Goal: Information Seeking & Learning: Learn about a topic

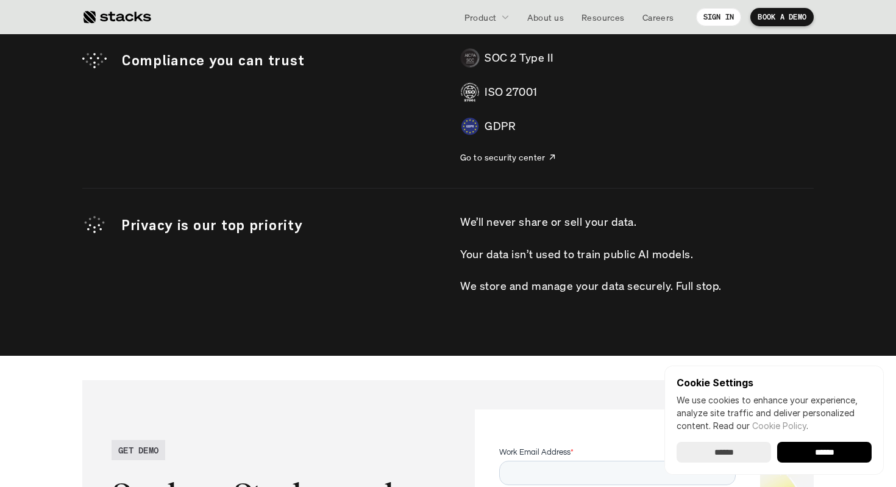
scroll to position [3936, 0]
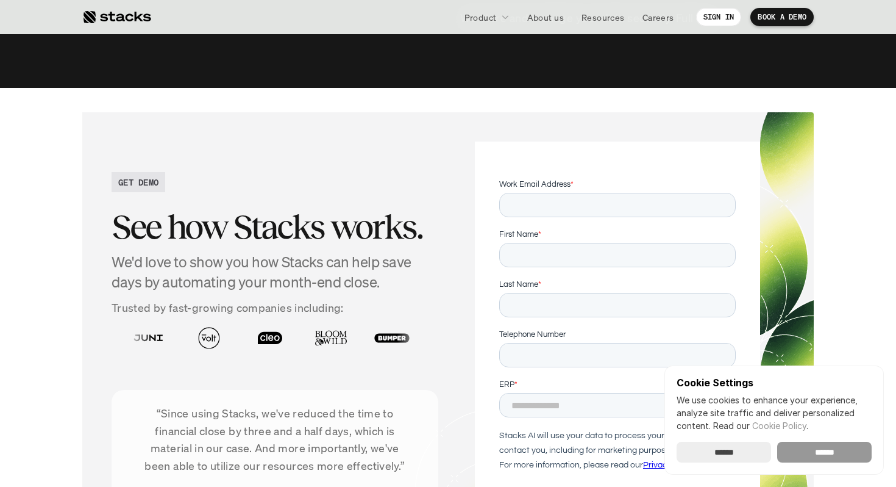
click at [807, 442] on input "******" at bounding box center [825, 452] width 95 height 21
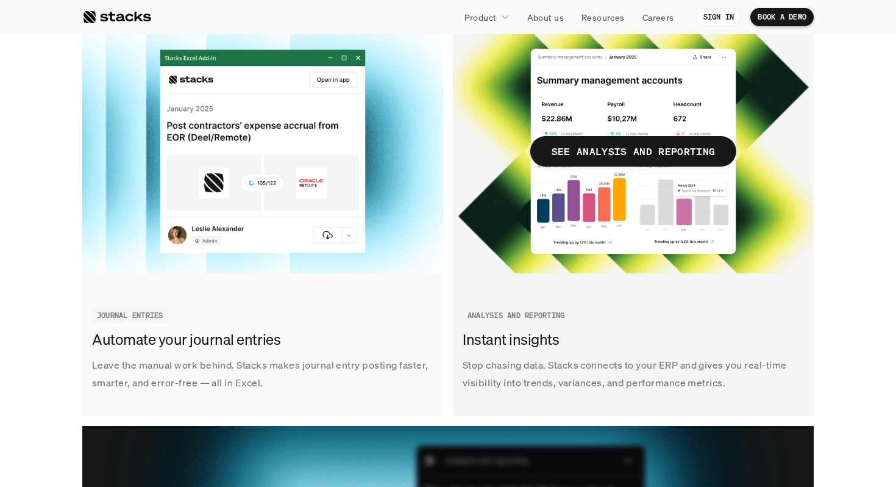
scroll to position [2025, 0]
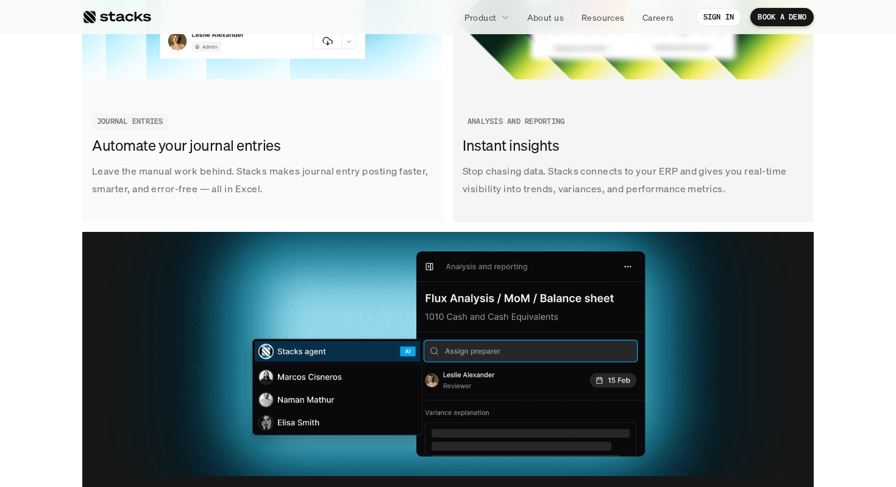
click at [757, 182] on p "Stop chasing data. Stacks connects to your ERP and gives you real-time visibili…" at bounding box center [633, 179] width 341 height 35
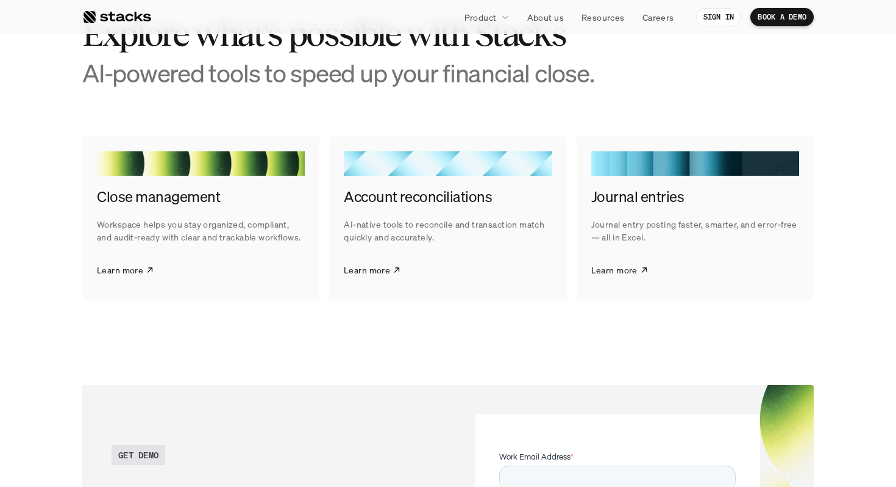
scroll to position [2681, 0]
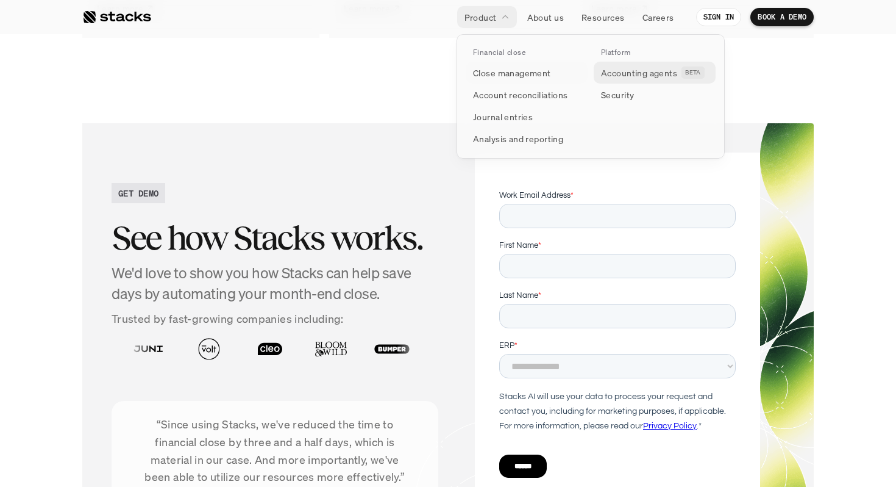
click at [618, 70] on p "Accounting agents" at bounding box center [639, 72] width 76 height 13
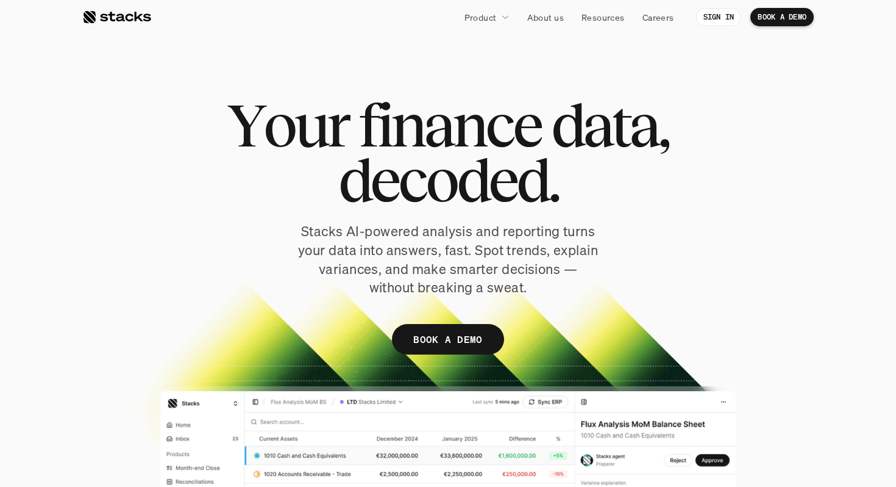
click at [140, 20] on div at bounding box center [116, 17] width 69 height 15
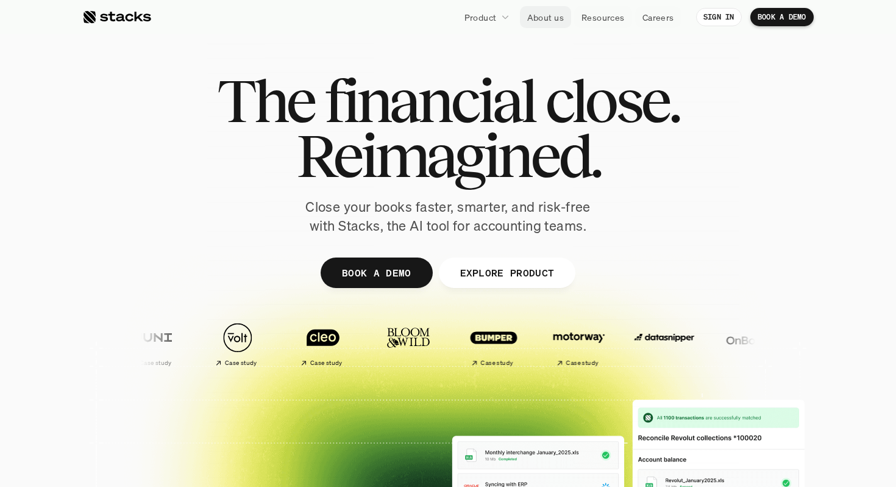
click at [487, 12] on p "Product" at bounding box center [481, 17] width 32 height 13
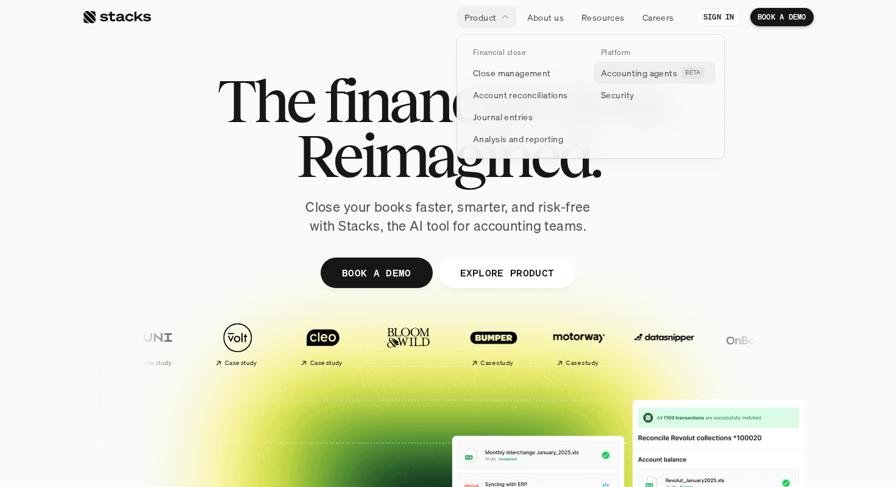
click at [629, 79] on p "Accounting agents" at bounding box center [639, 72] width 76 height 13
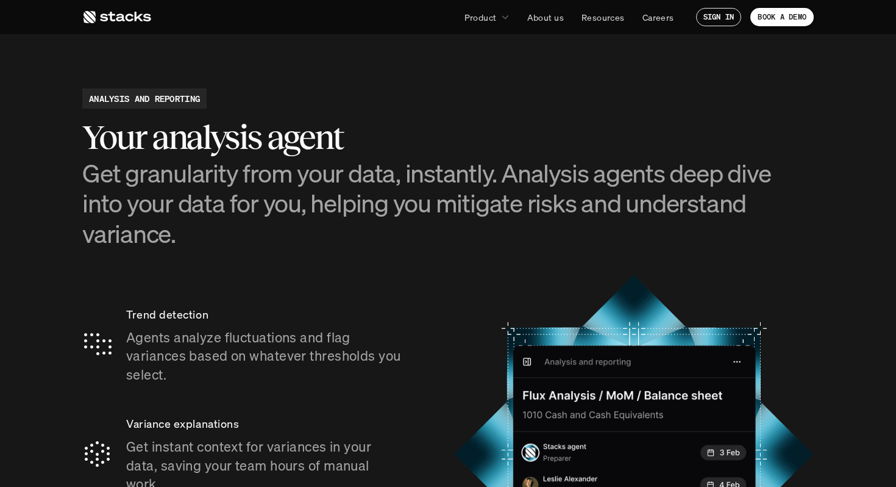
scroll to position [2147, 0]
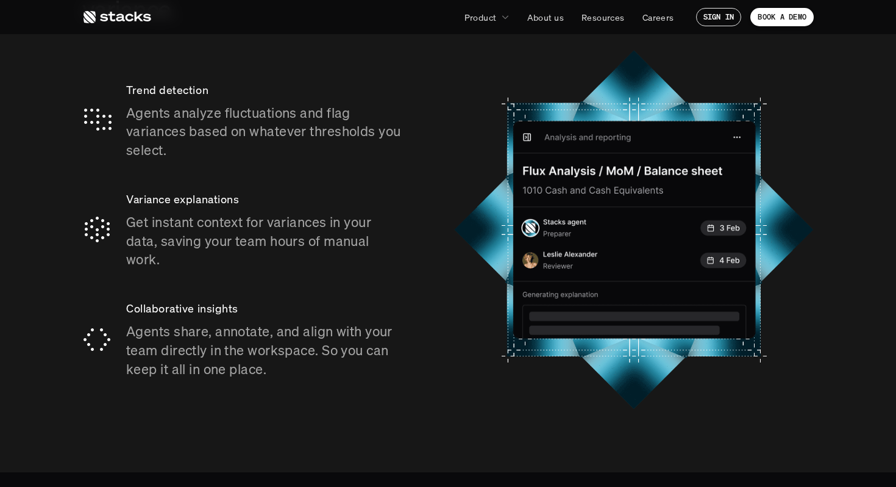
click at [127, 13] on icon at bounding box center [116, 17] width 69 height 15
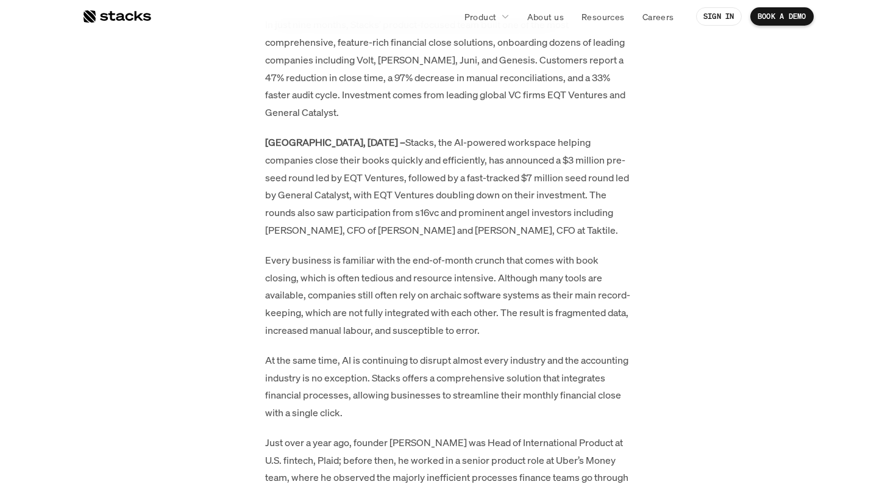
scroll to position [1018, 0]
